Goal: Task Accomplishment & Management: Manage account settings

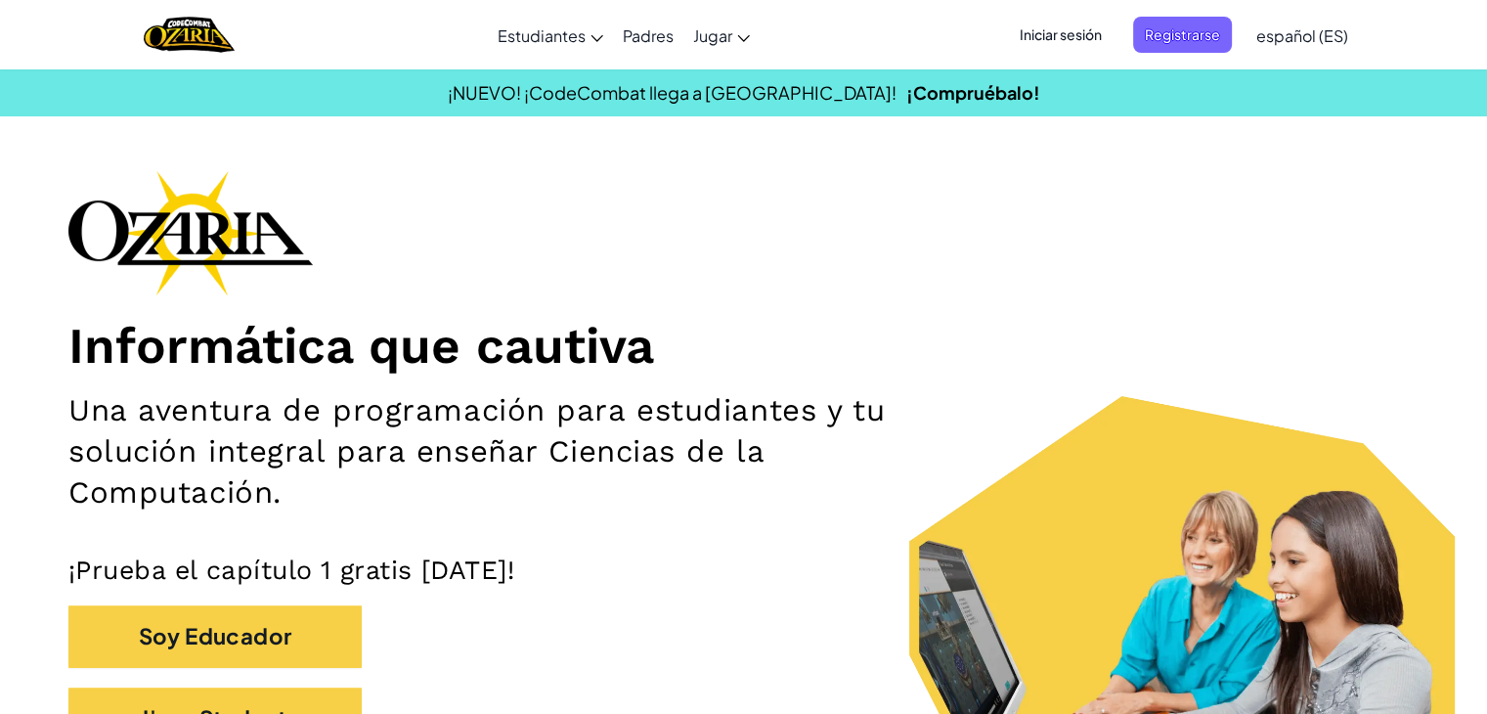
click at [1107, 28] on span "Iniciar sesión" at bounding box center [1061, 35] width 106 height 36
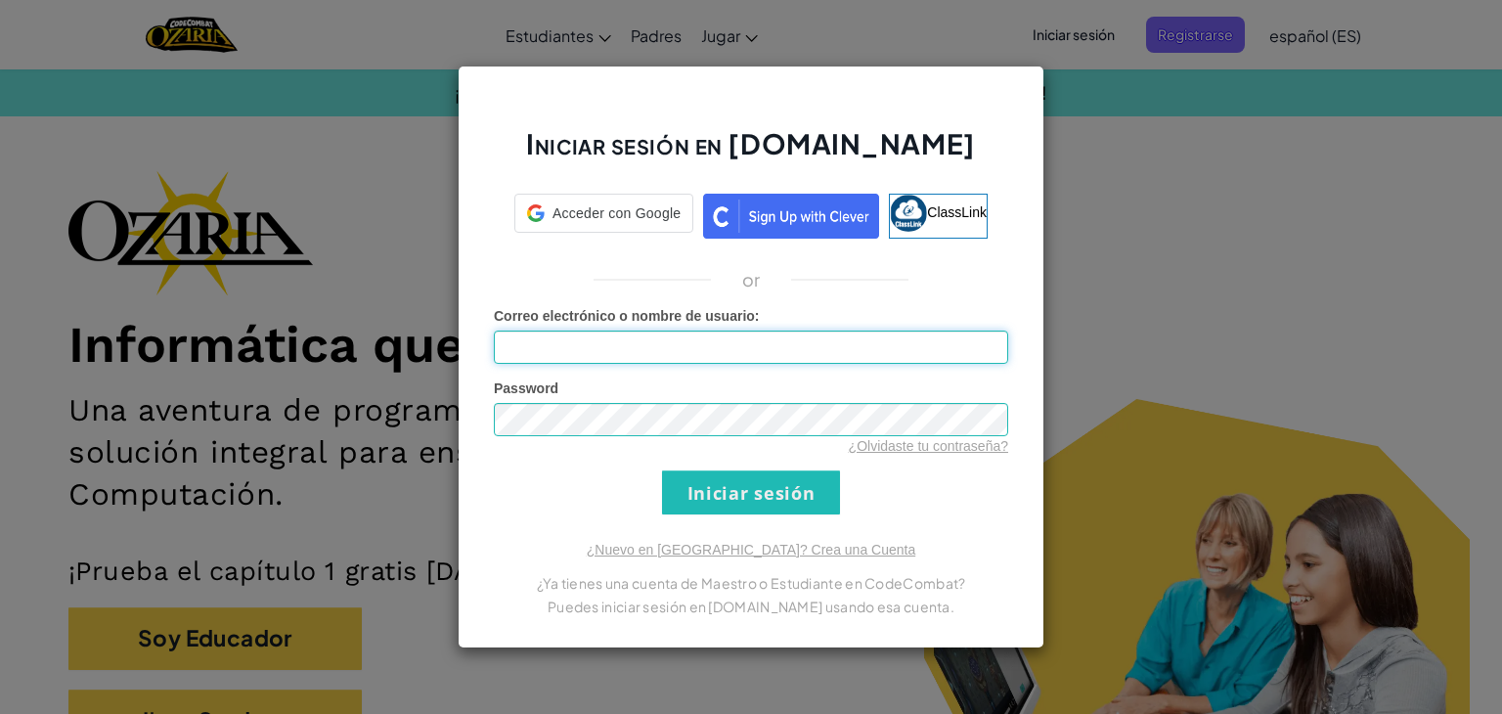
type input "[EMAIL_ADDRESS][DOMAIN_NAME]"
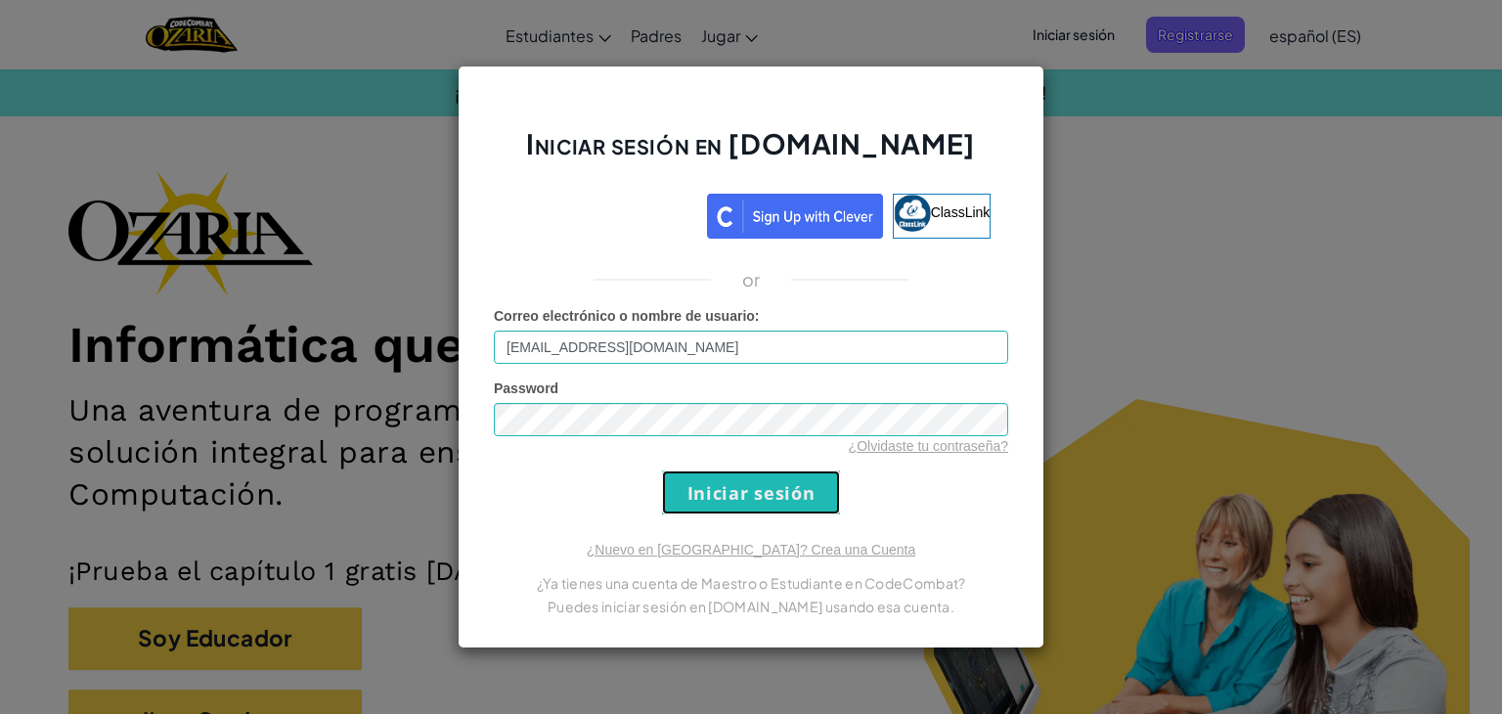
click at [722, 491] on input "Iniciar sesión" at bounding box center [751, 492] width 178 height 44
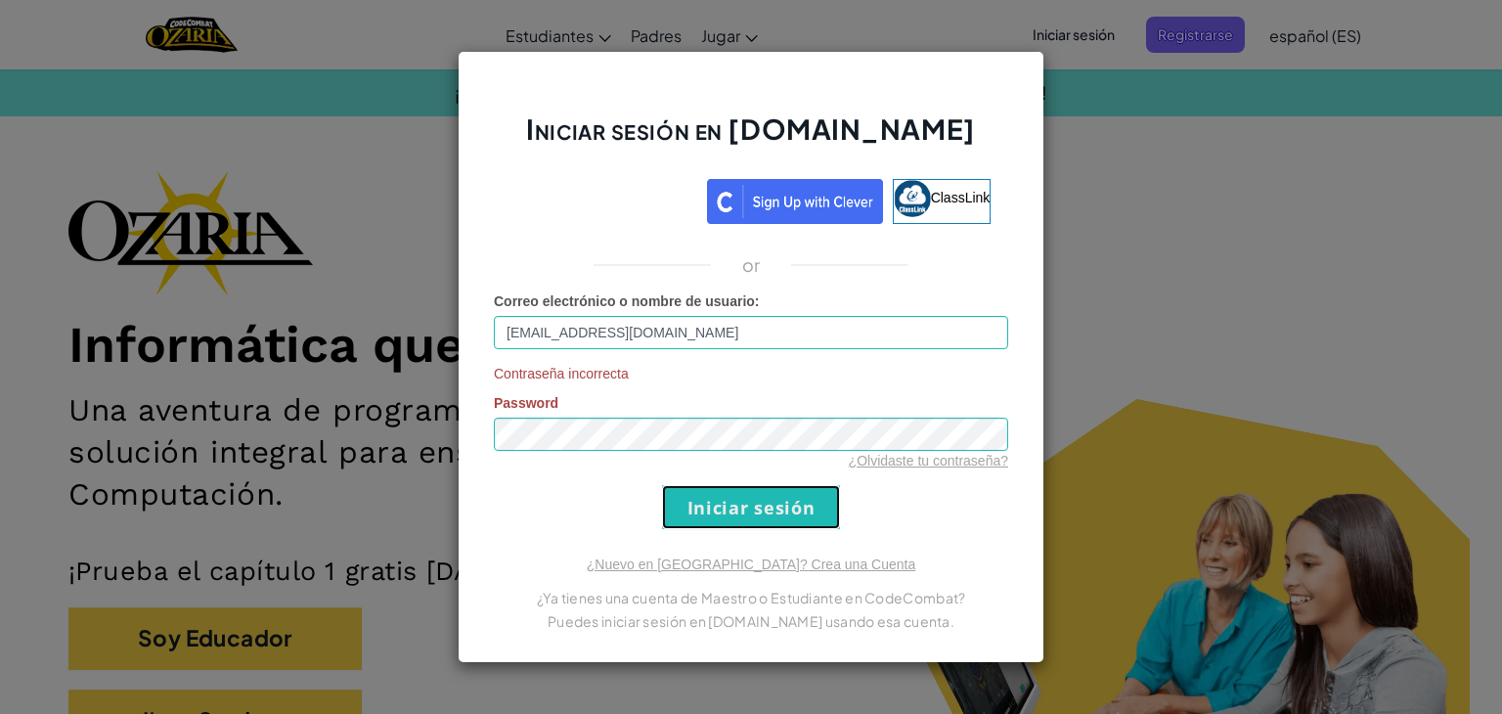
click at [782, 509] on input "Iniciar sesión" at bounding box center [751, 507] width 178 height 44
click at [767, 456] on div "¿Olvidaste tu contraseña?" at bounding box center [751, 461] width 514 height 20
click at [454, 612] on div "Iniciar sesión en Ozaria.com ClassLink or Correo electrónico o nombre de usuari…" at bounding box center [751, 357] width 1502 height 714
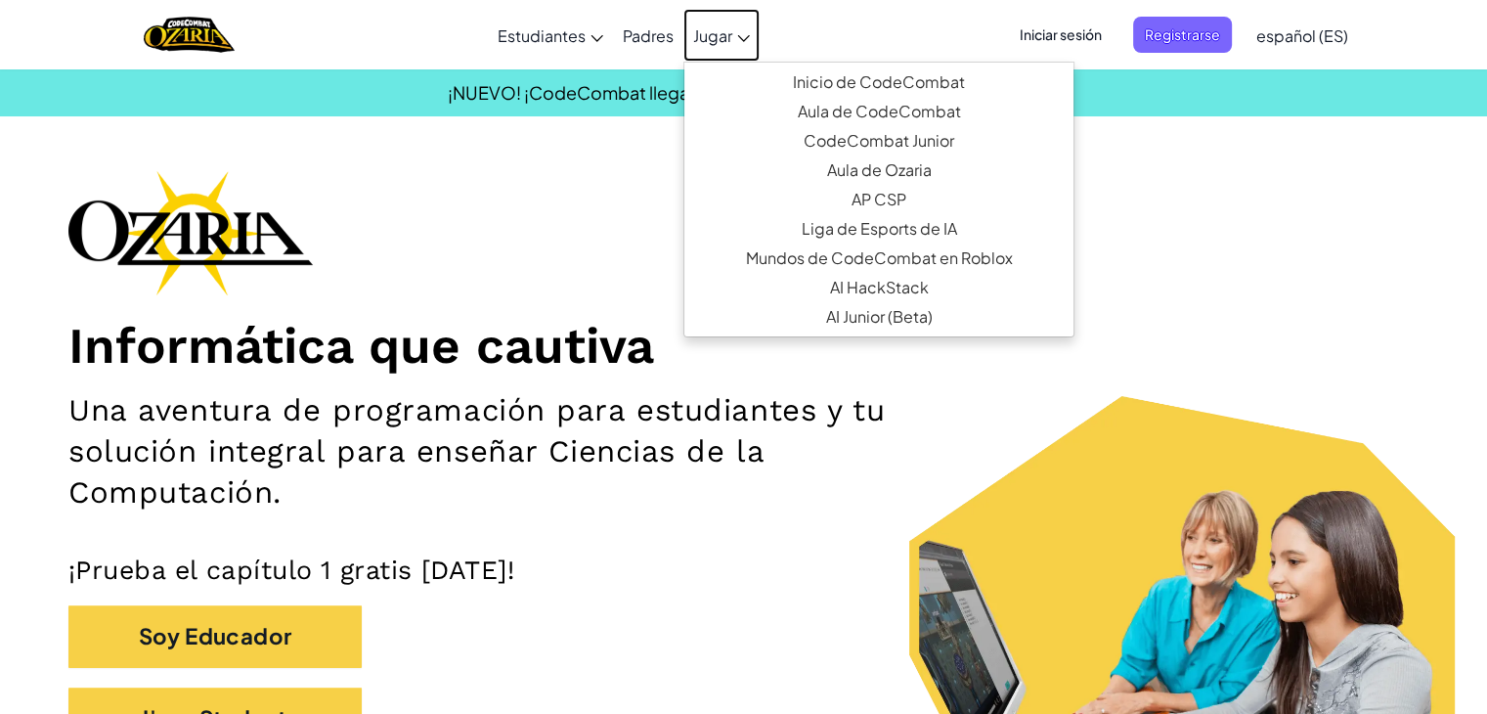
click at [721, 37] on span "Jugar" at bounding box center [712, 35] width 39 height 21
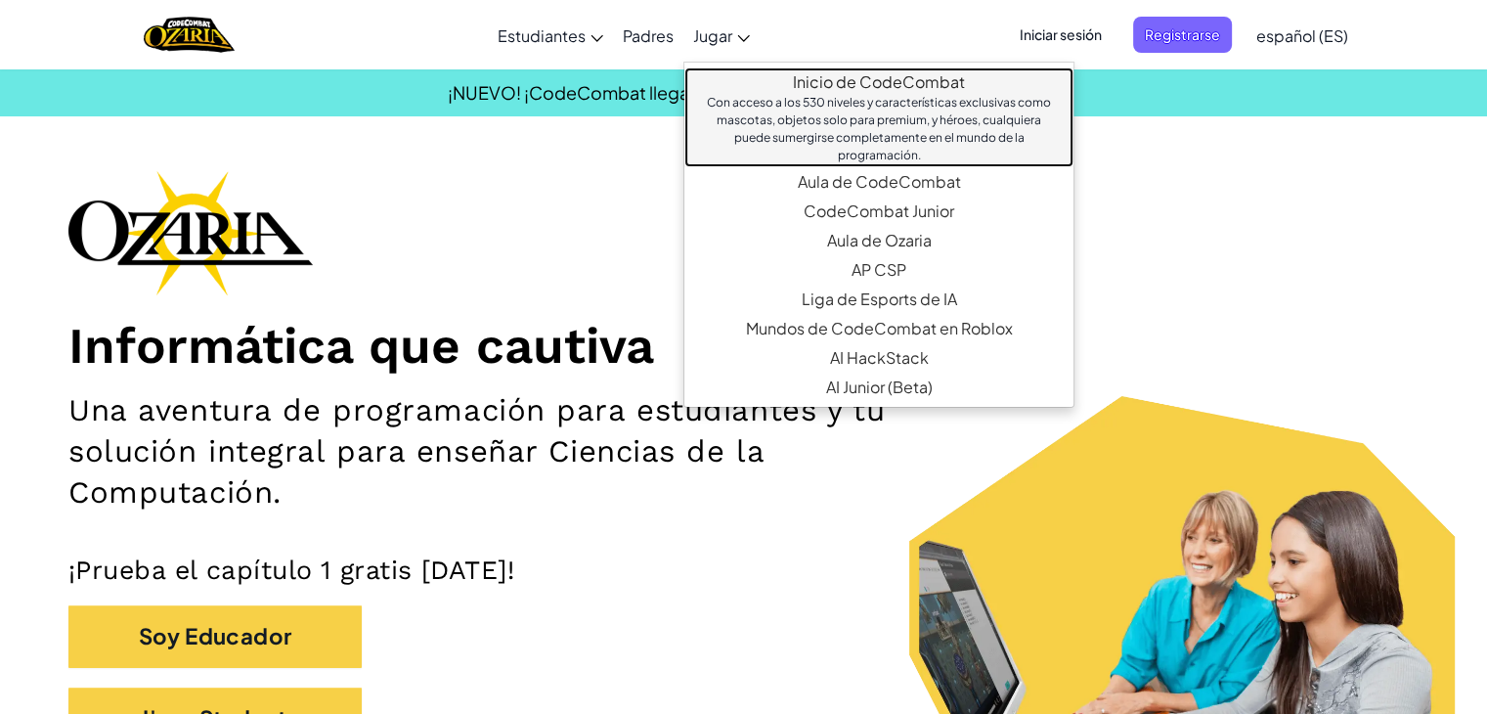
click at [898, 91] on link "Inicio de CodeCombat Con acceso a los 530 niveles y características exclusivas …" at bounding box center [878, 117] width 389 height 100
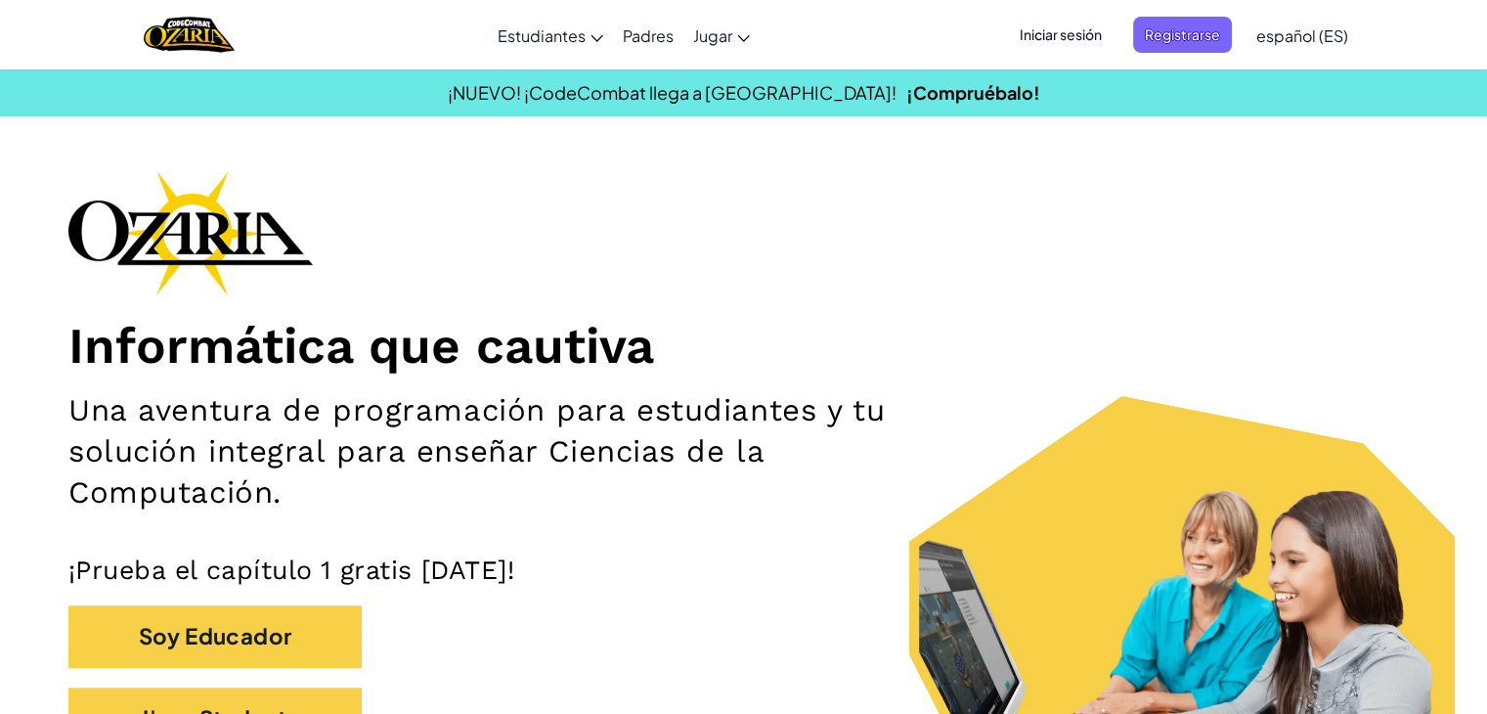
click at [1067, 36] on span "Iniciar sesión" at bounding box center [1061, 35] width 106 height 36
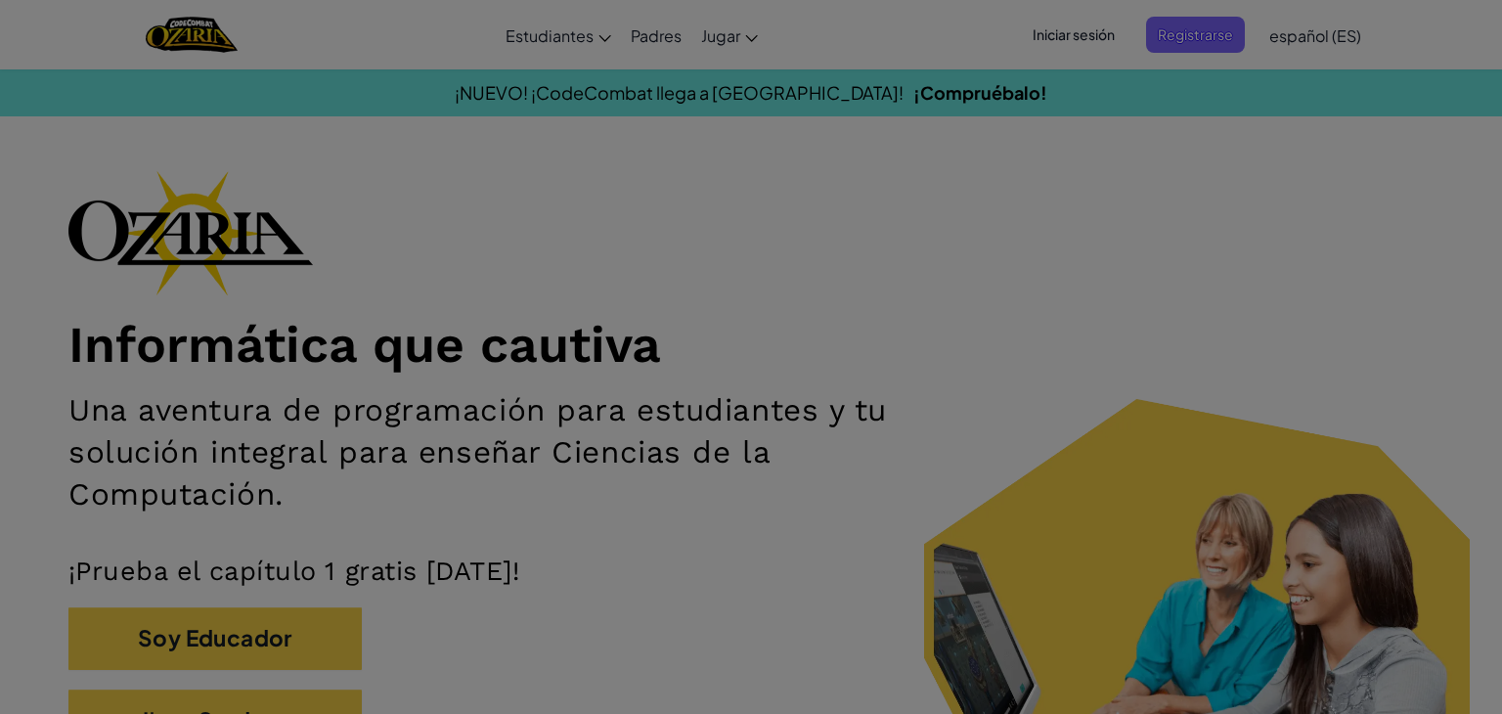
type input "[EMAIL_ADDRESS][DOMAIN_NAME]"
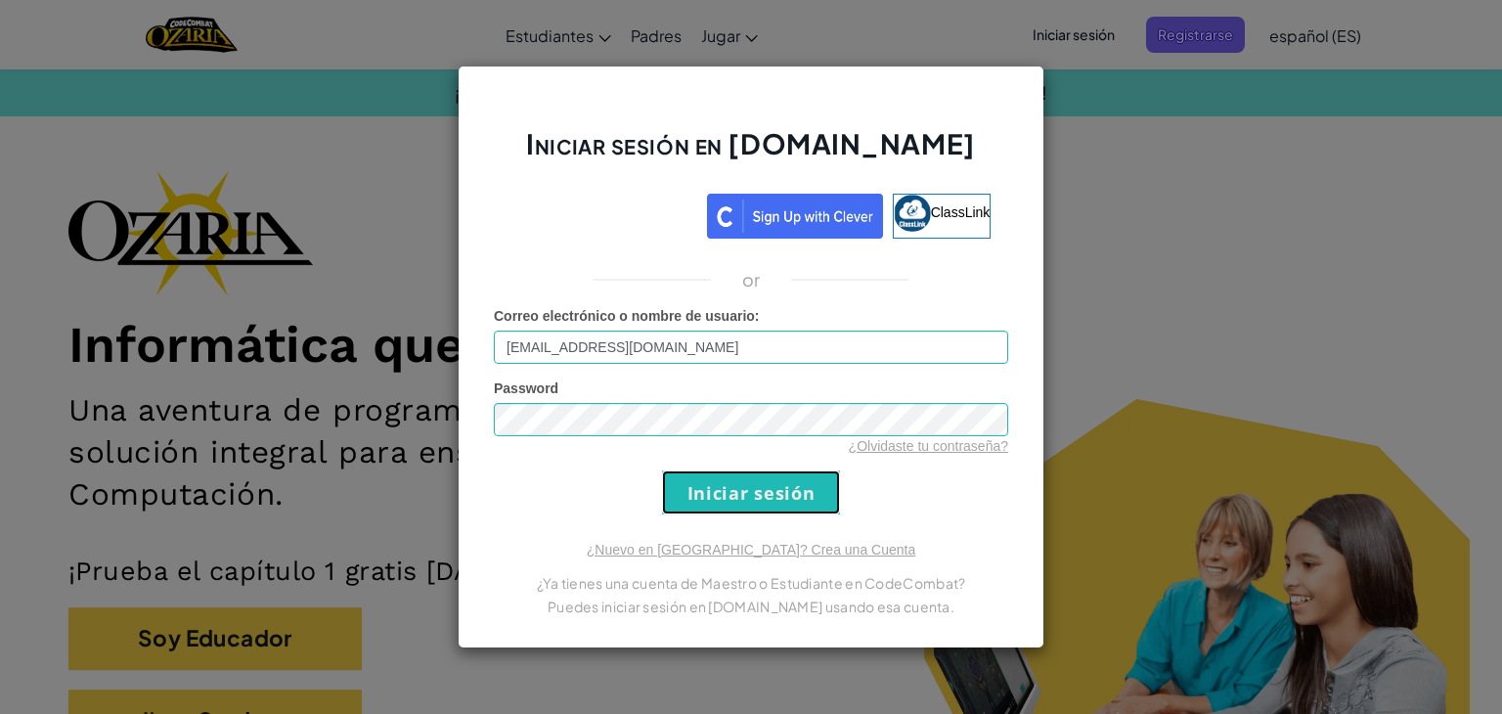
click at [792, 486] on input "Iniciar sesión" at bounding box center [751, 492] width 178 height 44
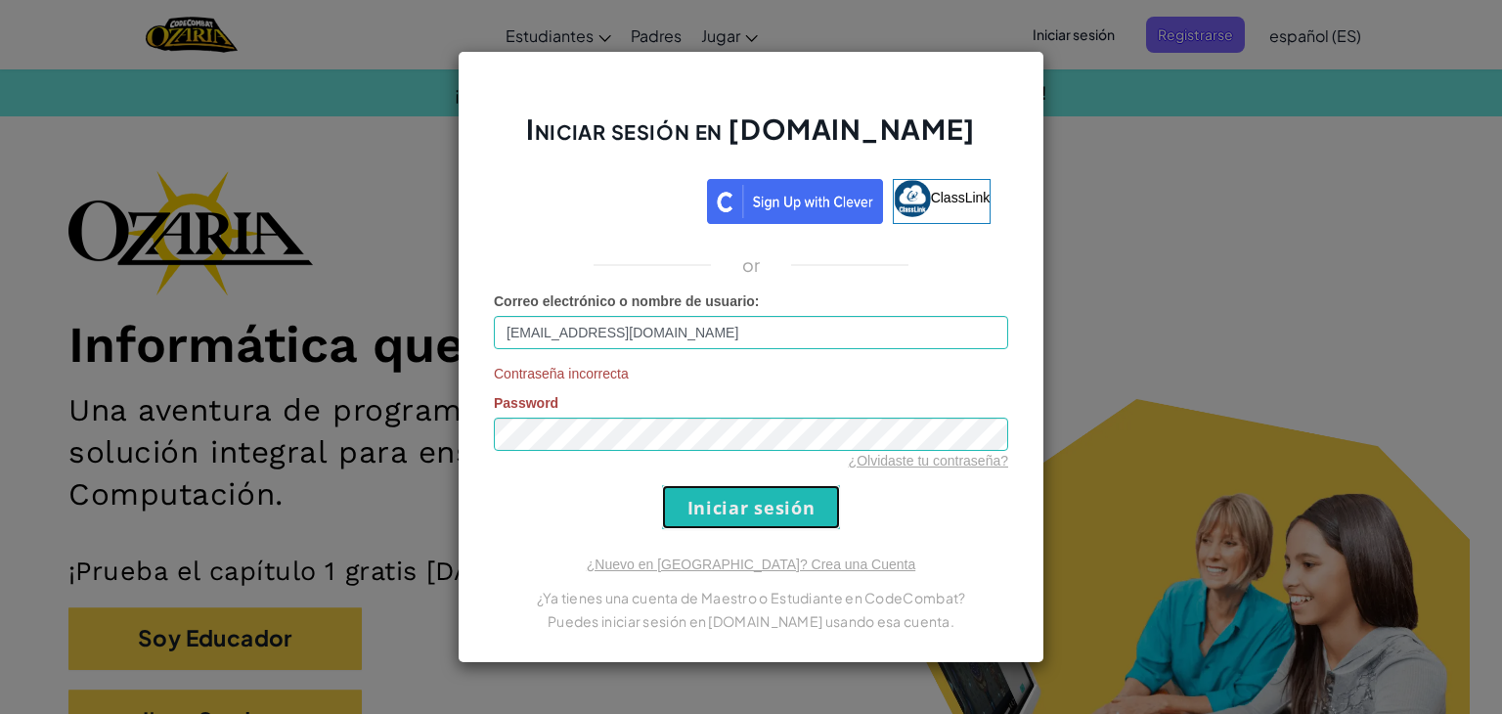
click at [792, 486] on input "Iniciar sesión" at bounding box center [751, 507] width 178 height 44
click at [742, 514] on input "Iniciar sesión" at bounding box center [751, 507] width 178 height 44
click at [662, 485] on input "Iniciar sesión" at bounding box center [751, 507] width 178 height 44
